Goal: Task Accomplishment & Management: Use online tool/utility

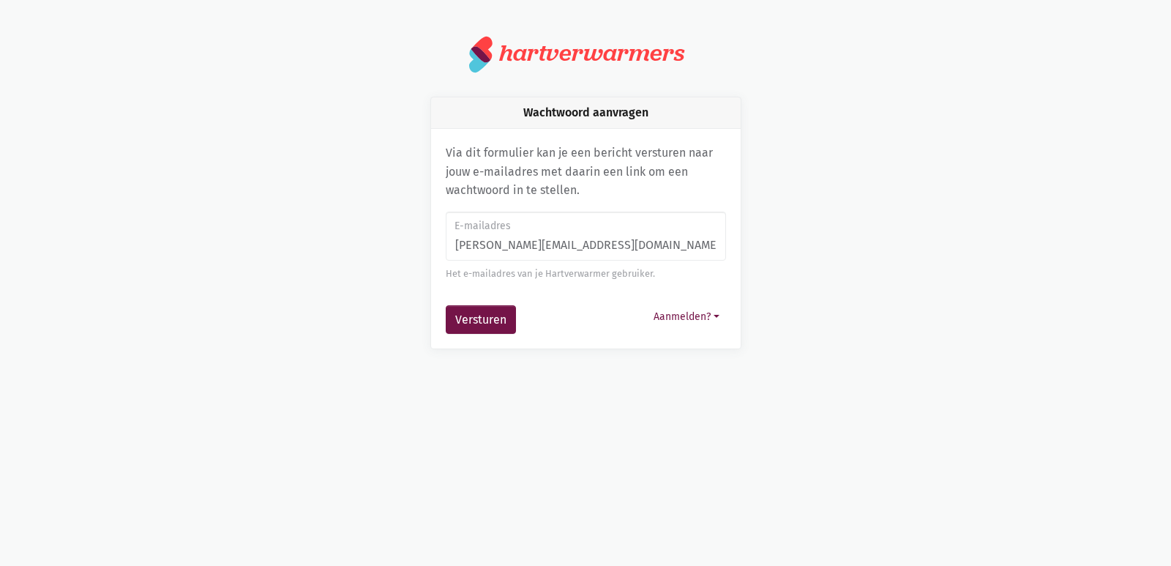
type input "[PERSON_NAME][EMAIL_ADDRESS][DOMAIN_NAME]"
click at [446, 305] on button "Versturen" at bounding box center [481, 319] width 70 height 29
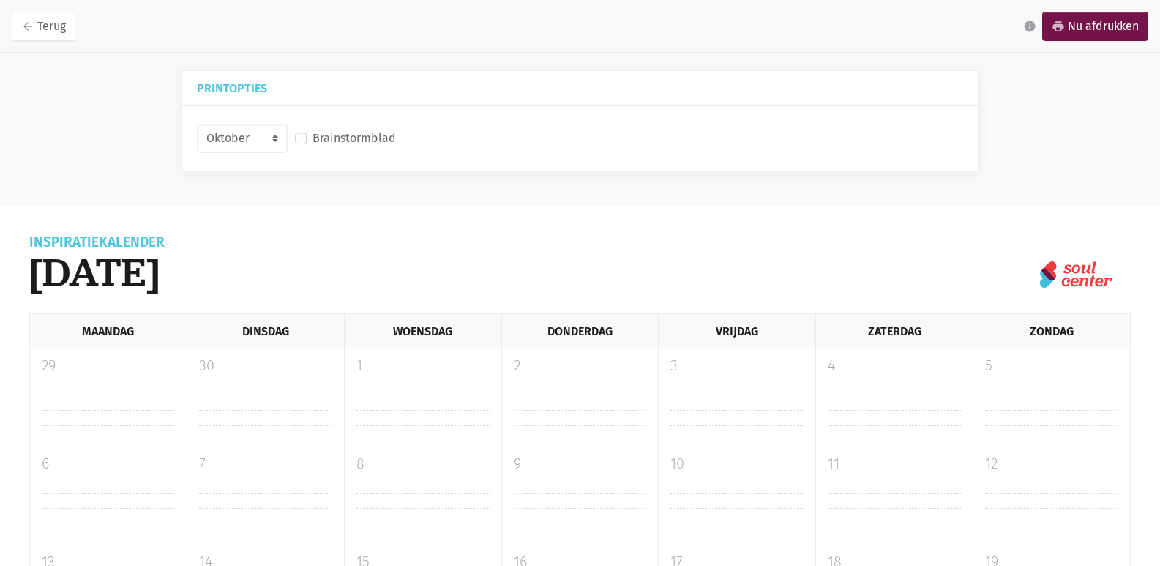
select select "10-2025"
click at [312, 140] on label "Brainstormblad" at bounding box center [353, 138] width 83 height 19
click at [304, 140] on input "Brainstormblad" at bounding box center [301, 136] width 12 height 15
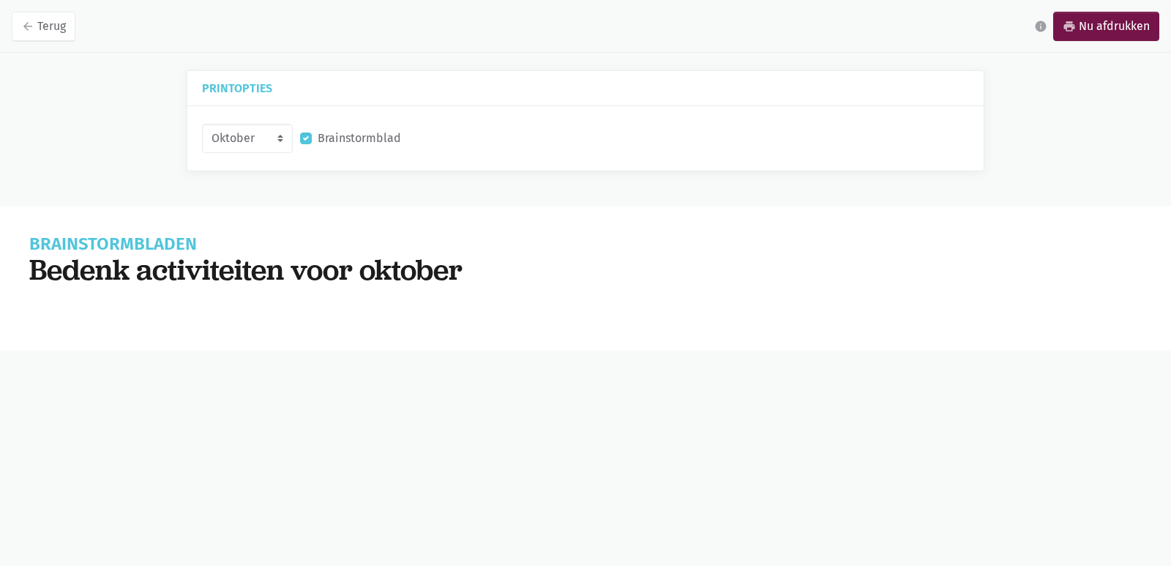
click at [318, 140] on label "Brainstormblad" at bounding box center [359, 138] width 83 height 19
click at [306, 140] on input "Brainstormblad" at bounding box center [306, 136] width 12 height 15
checkbox input "false"
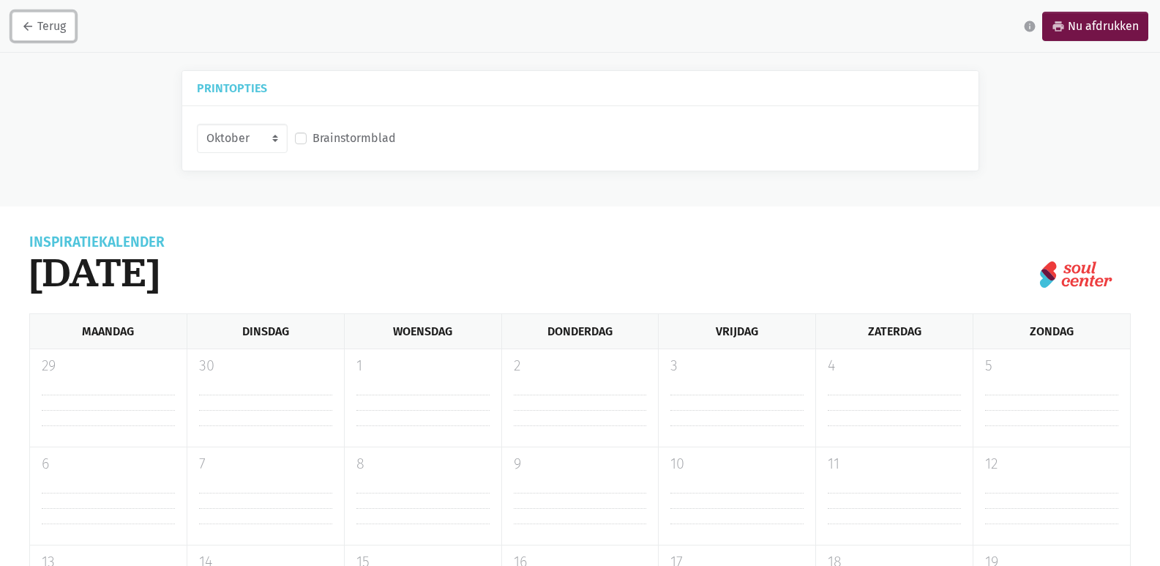
click at [34, 29] on icon "arrow_back" at bounding box center [27, 26] width 13 height 13
